Goal: Transaction & Acquisition: Purchase product/service

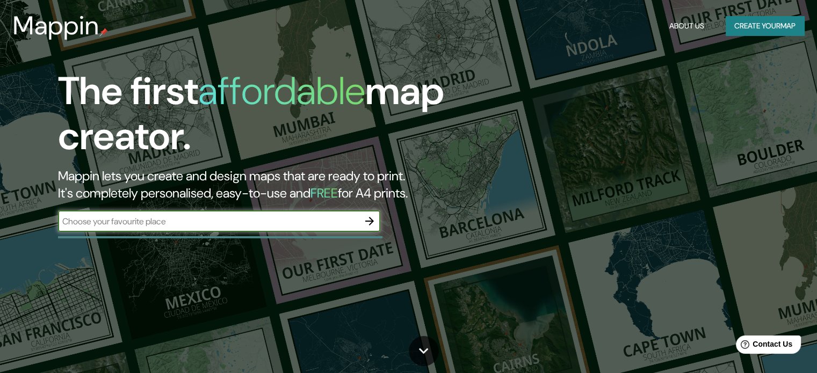
type input "B"
click at [113, 219] on input "Penitents, [GEOGRAPHIC_DATA]" at bounding box center [208, 221] width 301 height 12
type input "Penitents, [GEOGRAPHIC_DATA]"
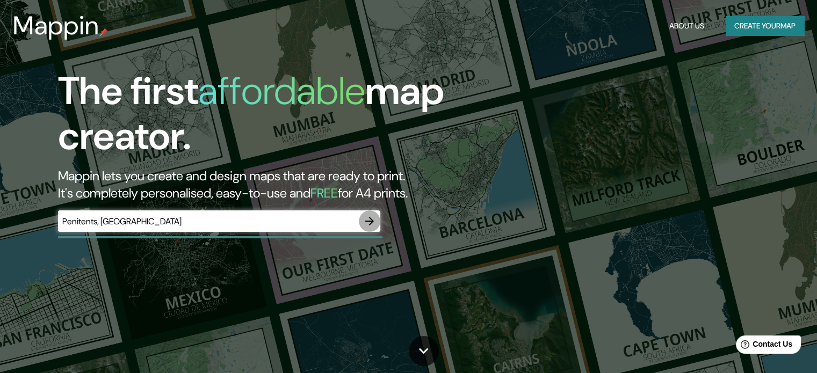
click at [367, 220] on icon "button" at bounding box center [369, 221] width 13 height 13
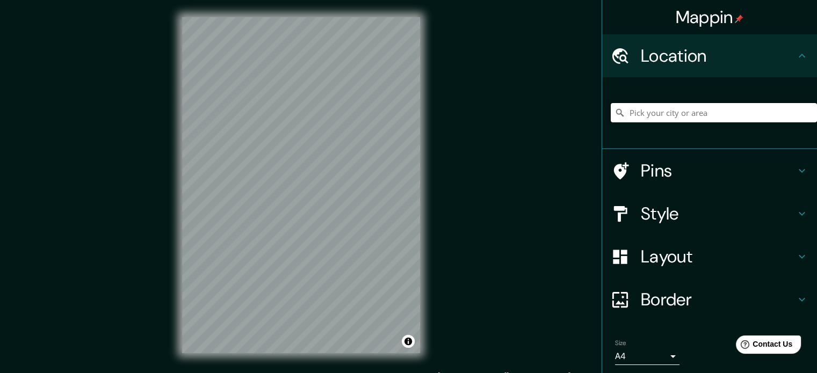
click at [694, 109] on input "Pick your city or area" at bounding box center [714, 112] width 206 height 19
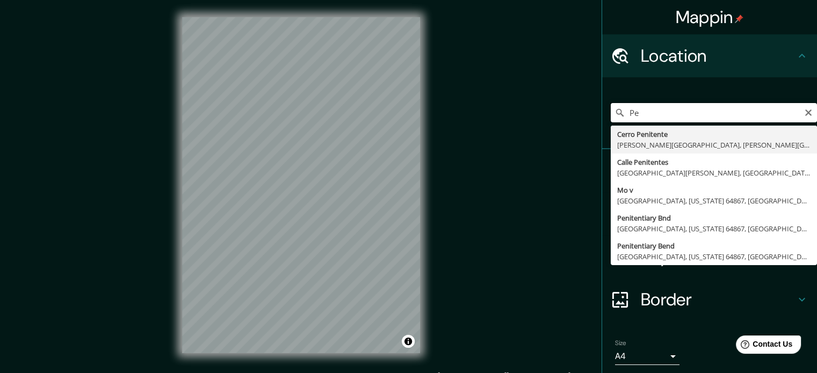
type input "P"
type input "Vallcarca i els Penitents, [GEOGRAPHIC_DATA], [GEOGRAPHIC_DATA], [GEOGRAPHIC_DA…"
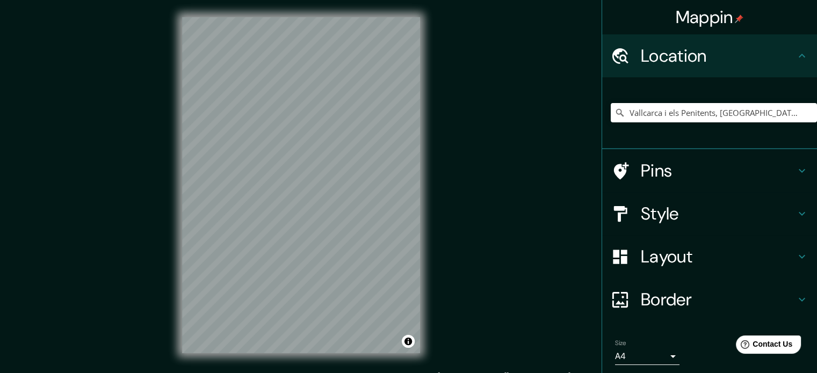
click at [789, 250] on div "Layout" at bounding box center [709, 256] width 215 height 43
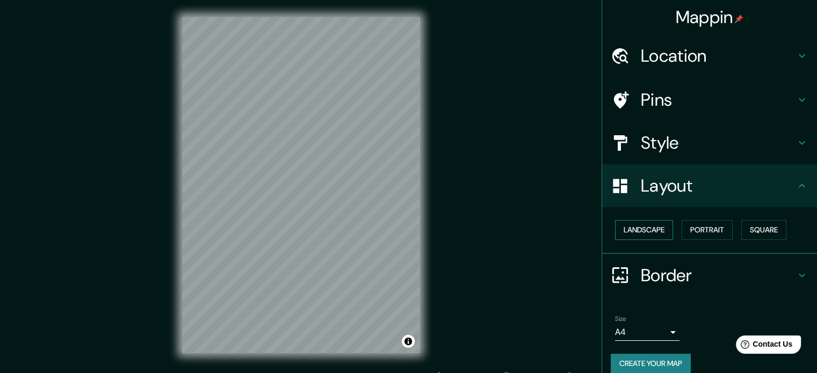
click at [656, 232] on button "Landscape" at bounding box center [644, 230] width 58 height 20
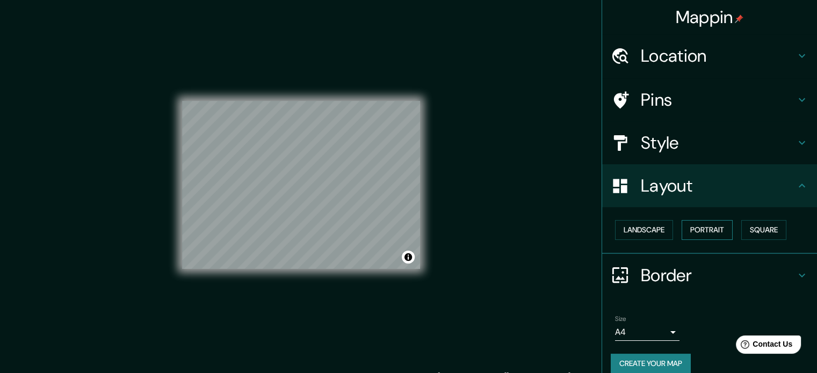
click at [713, 219] on div "Landscape [GEOGRAPHIC_DATA]" at bounding box center [714, 230] width 206 height 28
click at [708, 233] on button "Portrait" at bounding box center [706, 230] width 51 height 20
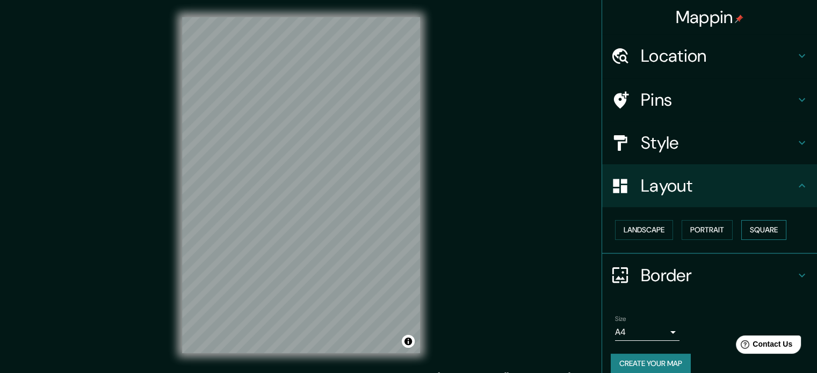
click at [747, 230] on button "Square" at bounding box center [763, 230] width 45 height 20
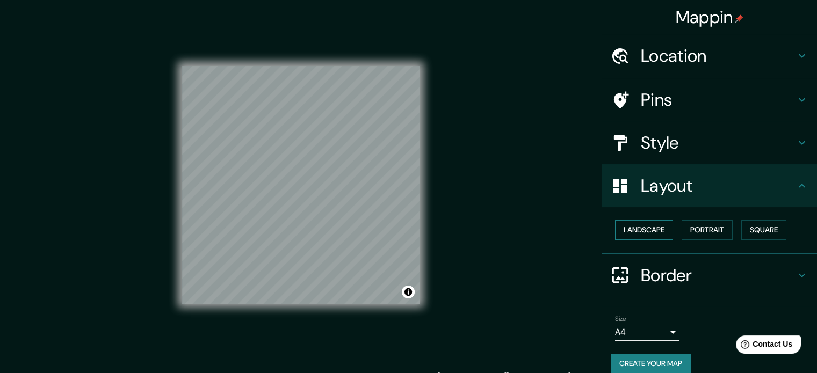
click at [642, 233] on button "Landscape" at bounding box center [644, 230] width 58 height 20
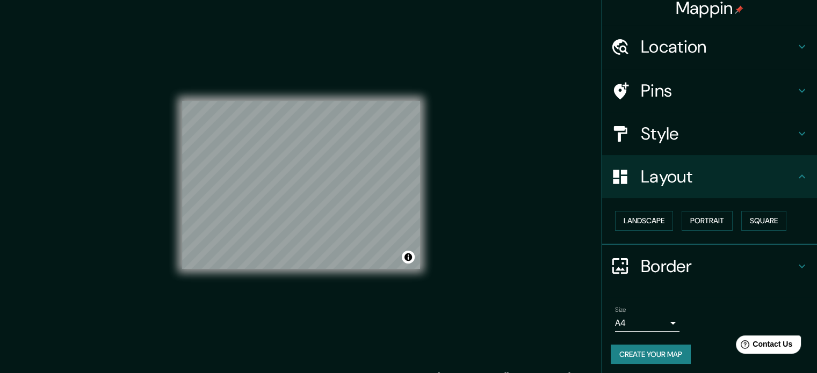
scroll to position [12, 0]
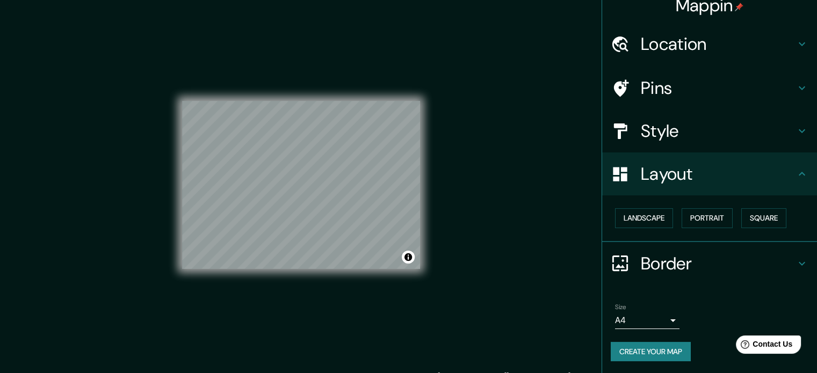
click at [665, 316] on body "Mappin Location [GEOGRAPHIC_DATA] i [GEOGRAPHIC_DATA], [GEOGRAPHIC_DATA], [GEOG…" at bounding box center [408, 186] width 817 height 373
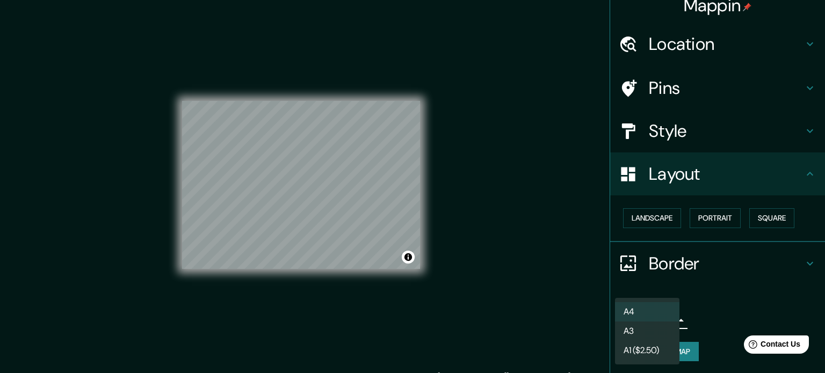
click at [644, 330] on li "A3" at bounding box center [647, 331] width 64 height 19
type input "a4"
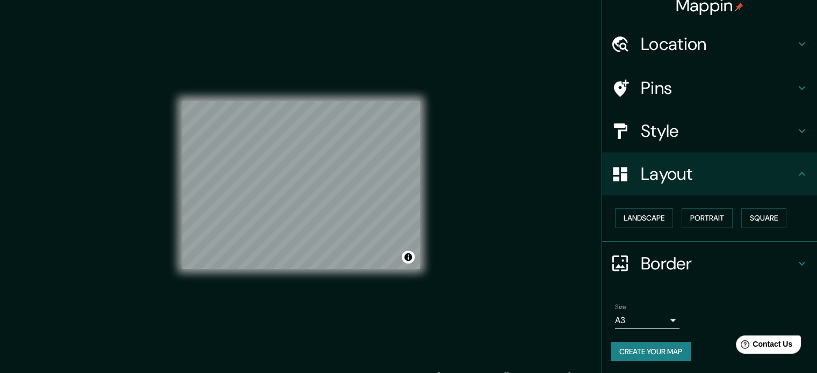
click at [780, 127] on h4 "Style" at bounding box center [718, 130] width 155 height 21
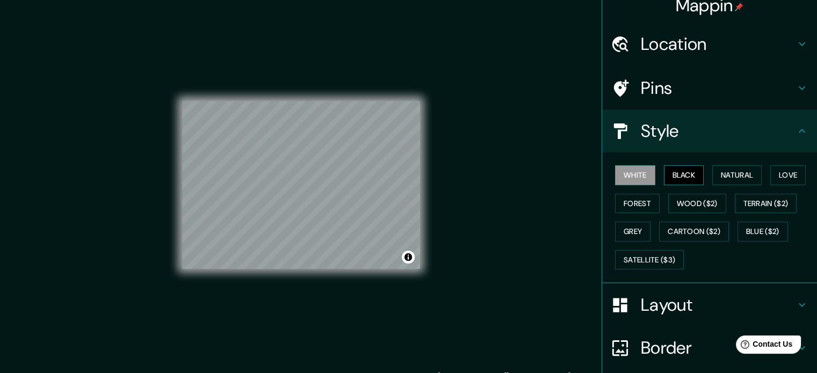
click at [681, 178] on button "Black" at bounding box center [684, 175] width 40 height 20
click at [722, 170] on button "Natural" at bounding box center [736, 175] width 49 height 20
click at [788, 173] on button "Love" at bounding box center [787, 175] width 35 height 20
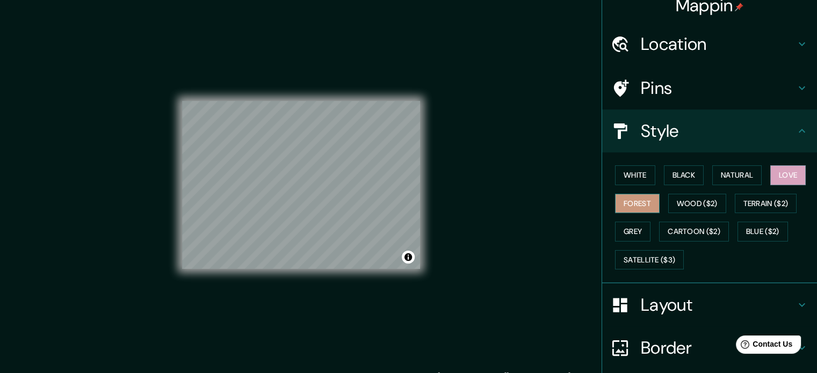
click at [616, 201] on button "Forest" at bounding box center [637, 204] width 45 height 20
click at [692, 198] on button "Wood ($2)" at bounding box center [697, 204] width 58 height 20
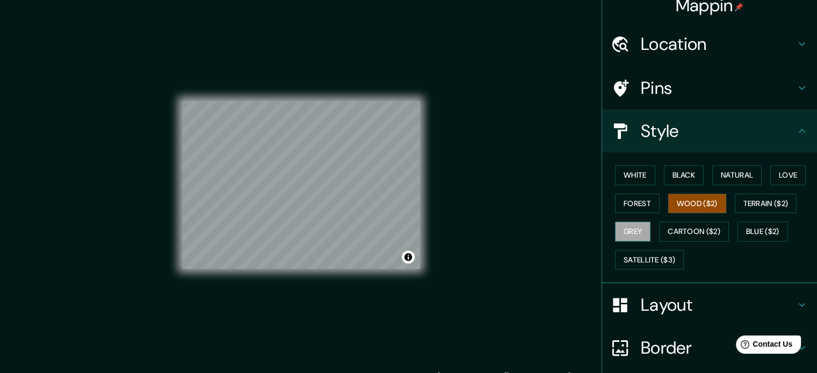
click at [621, 232] on button "Grey" at bounding box center [632, 232] width 35 height 20
click at [722, 178] on button "Natural" at bounding box center [736, 175] width 49 height 20
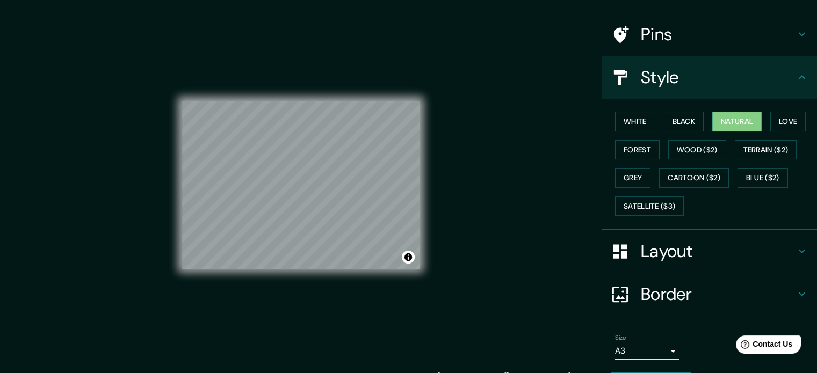
click at [752, 287] on h4 "Border" at bounding box center [718, 294] width 155 height 21
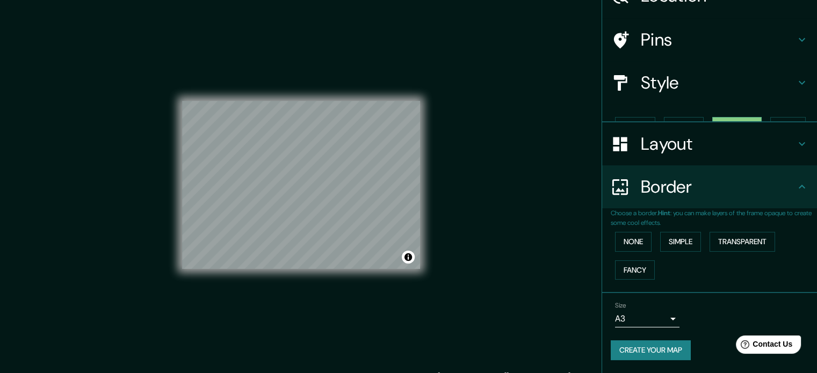
scroll to position [41, 0]
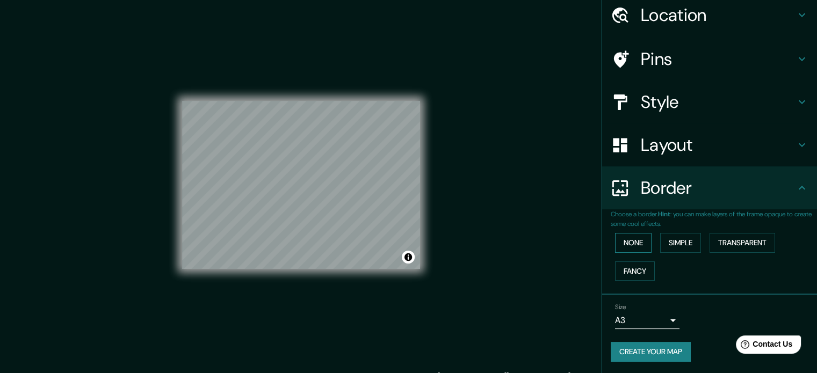
click at [615, 242] on button "None" at bounding box center [633, 243] width 37 height 20
click at [672, 236] on button "Simple" at bounding box center [680, 243] width 41 height 20
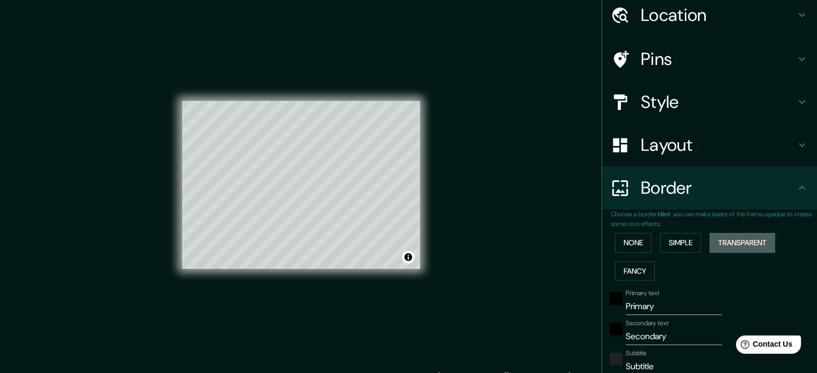
drag, startPoint x: 732, startPoint y: 245, endPoint x: 710, endPoint y: 245, distance: 22.0
click at [731, 245] on button "Transparent" at bounding box center [742, 243] width 66 height 20
click at [624, 266] on button "Fancy" at bounding box center [635, 271] width 40 height 20
click at [623, 247] on button "None" at bounding box center [633, 243] width 37 height 20
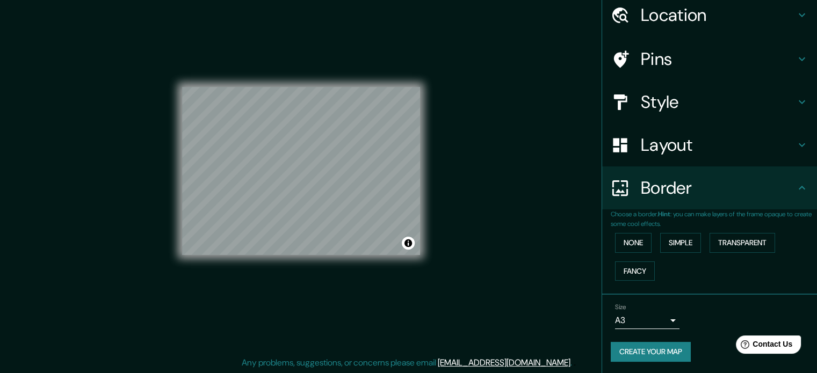
scroll to position [0, 0]
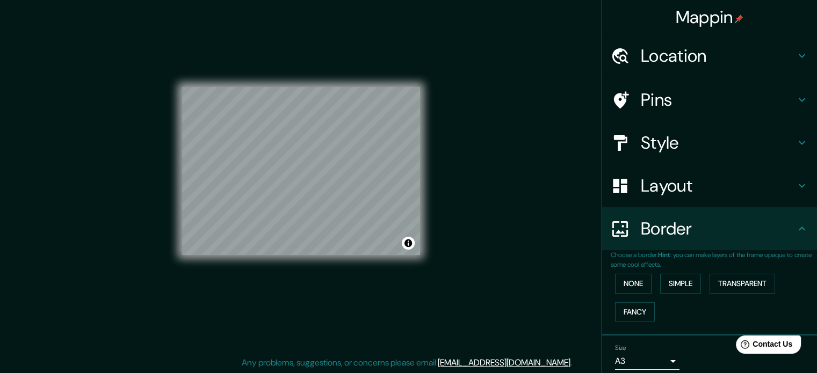
click at [679, 86] on div "Pins" at bounding box center [709, 99] width 215 height 43
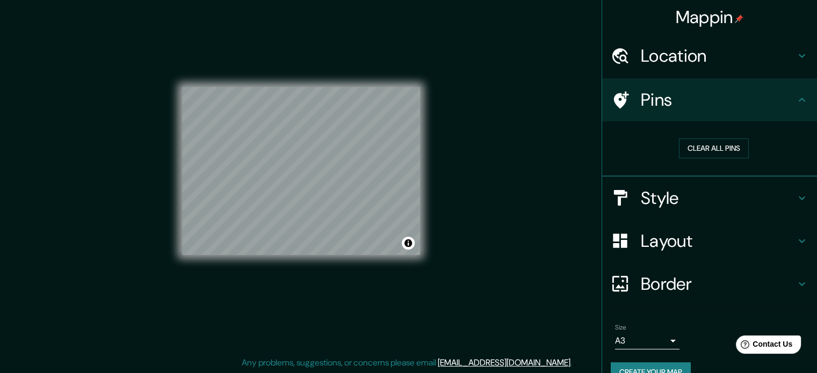
click at [709, 49] on h4 "Location" at bounding box center [718, 55] width 155 height 21
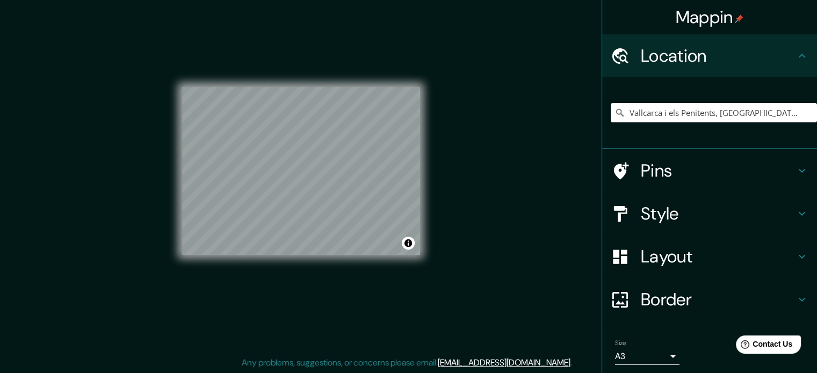
click at [699, 169] on h4 "Pins" at bounding box center [718, 170] width 155 height 21
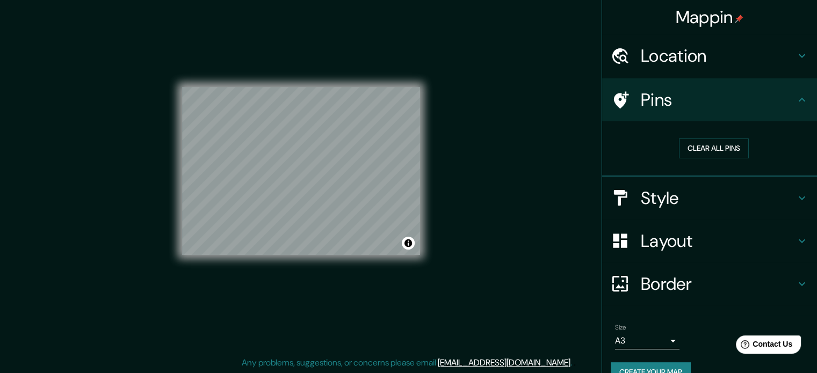
click at [666, 182] on div "Style" at bounding box center [709, 198] width 215 height 43
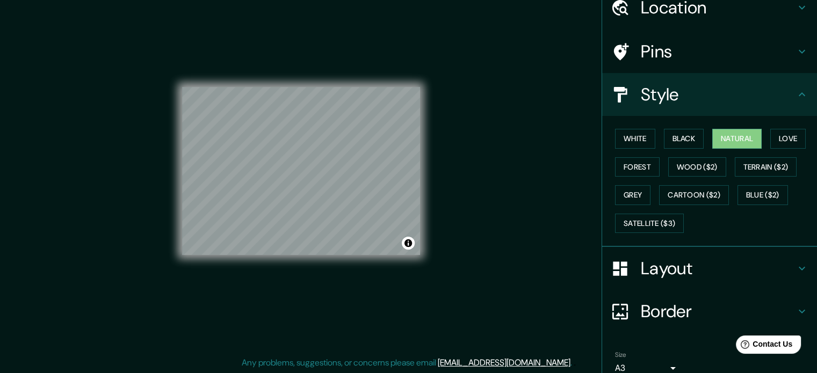
scroll to position [96, 0]
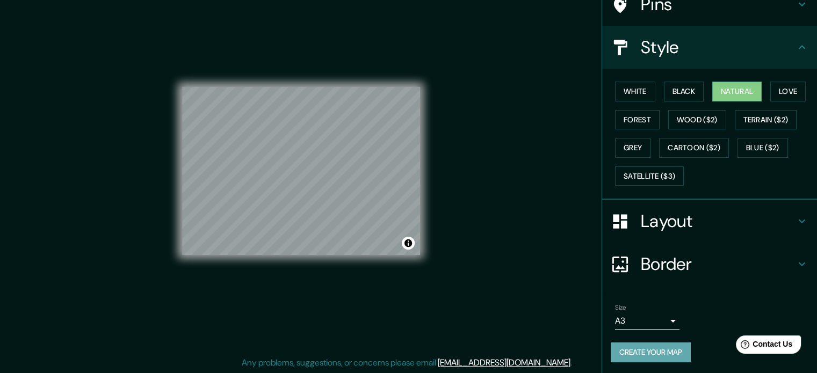
click at [659, 347] on button "Create your map" at bounding box center [651, 353] width 80 height 20
click at [637, 352] on div "Create your map" at bounding box center [710, 353] width 198 height 20
click at [616, 355] on button "Create your map" at bounding box center [651, 353] width 80 height 20
click at [611, 347] on button "Create your map" at bounding box center [651, 353] width 80 height 20
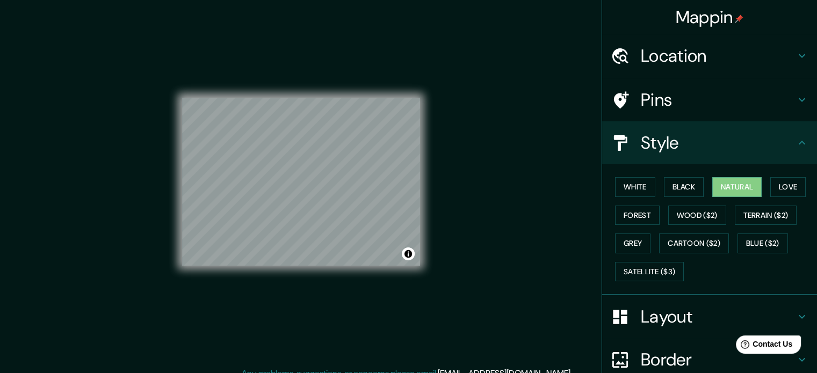
scroll to position [0, 0]
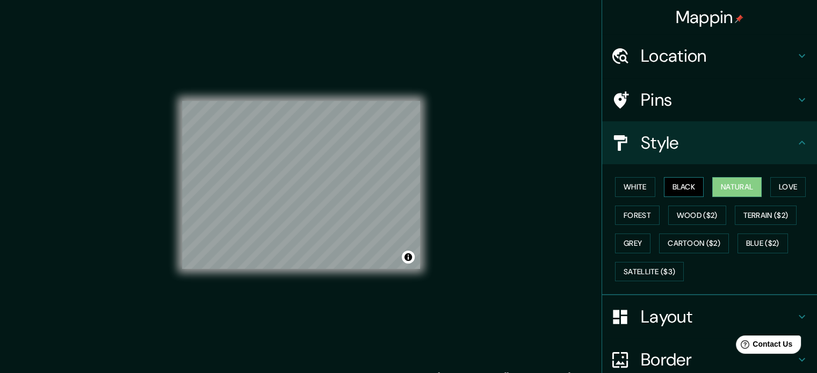
click at [681, 186] on button "Black" at bounding box center [684, 187] width 40 height 20
click at [631, 186] on button "White" at bounding box center [635, 187] width 40 height 20
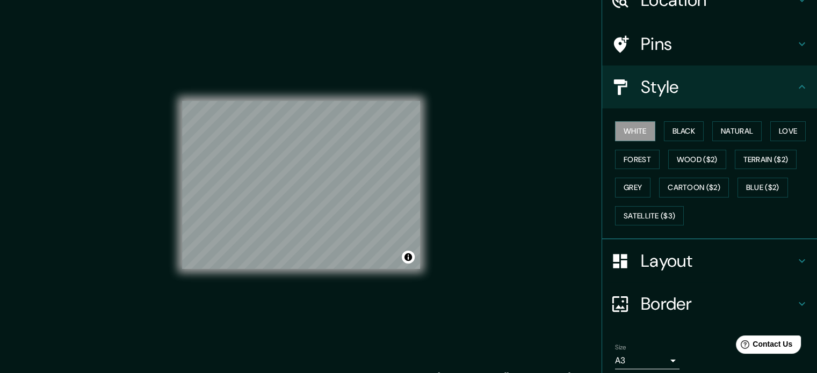
scroll to position [96, 0]
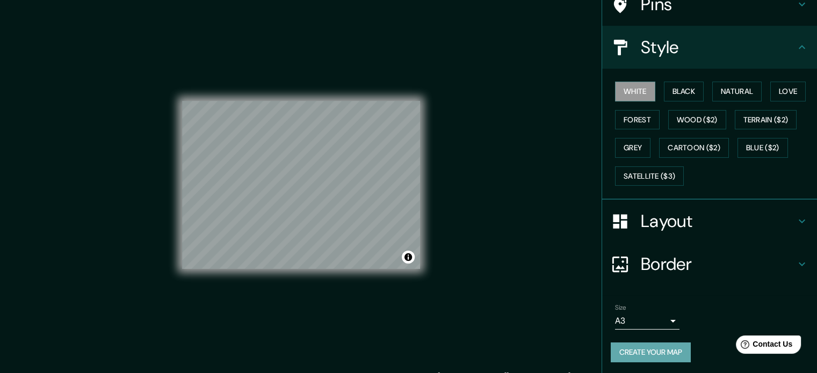
click at [656, 347] on button "Create your map" at bounding box center [651, 353] width 80 height 20
click at [648, 345] on button "Create your map" at bounding box center [651, 353] width 80 height 20
click at [662, 360] on button "Create your map" at bounding box center [651, 353] width 80 height 20
